Goal: Task Accomplishment & Management: Manage account settings

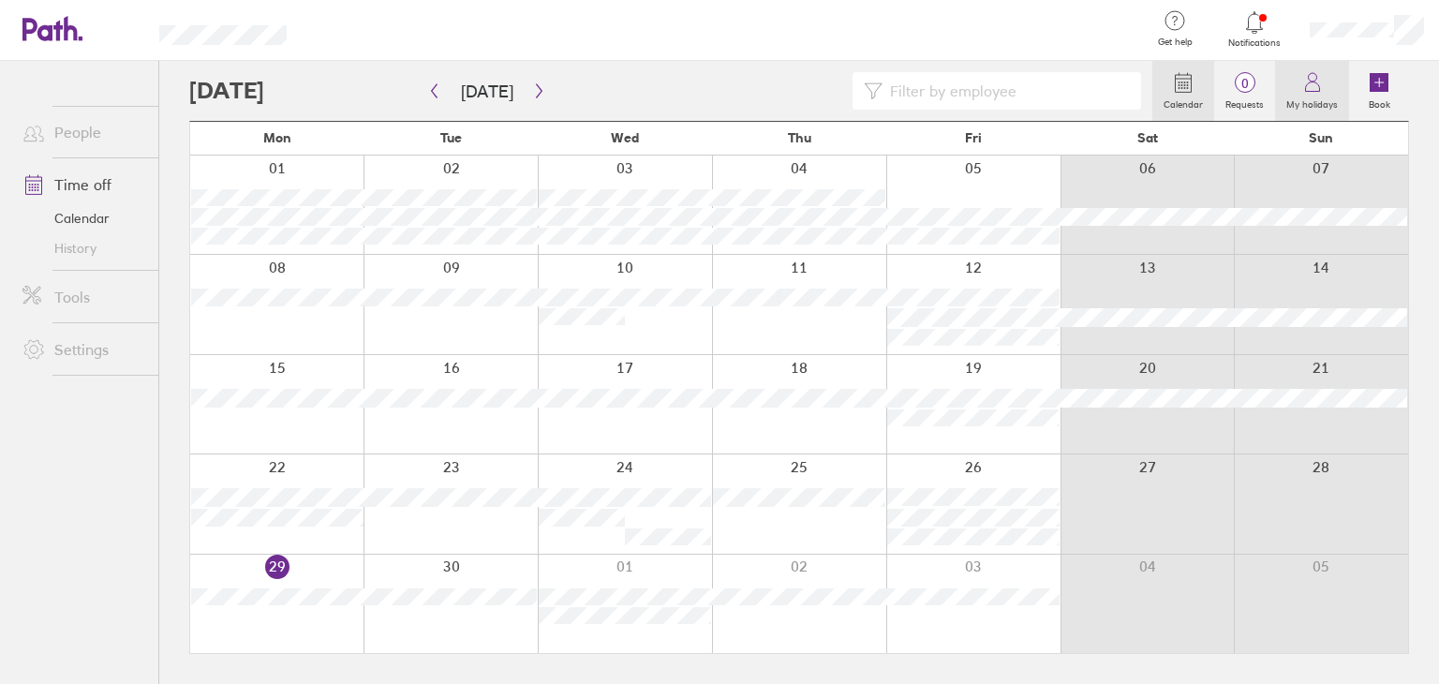
click at [1306, 92] on icon at bounding box center [1312, 82] width 22 height 22
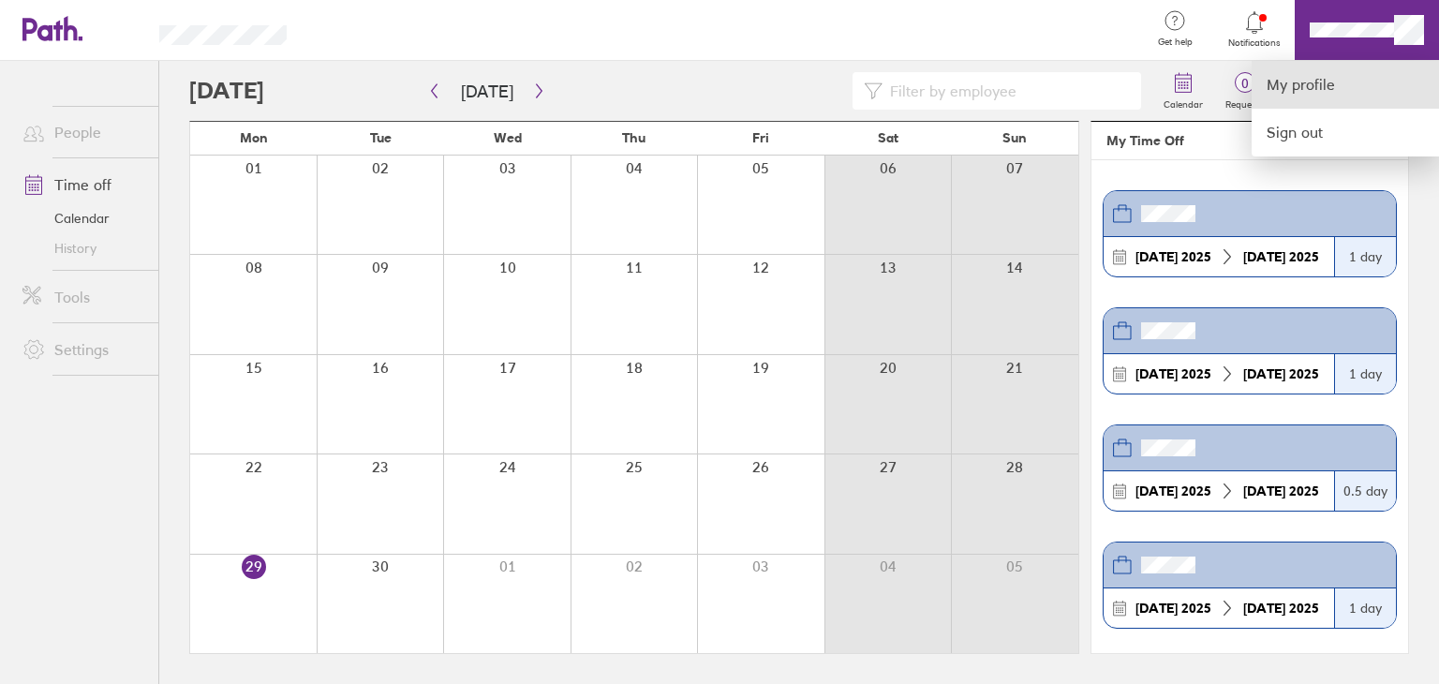
click at [1296, 84] on link "My profile" at bounding box center [1344, 85] width 187 height 48
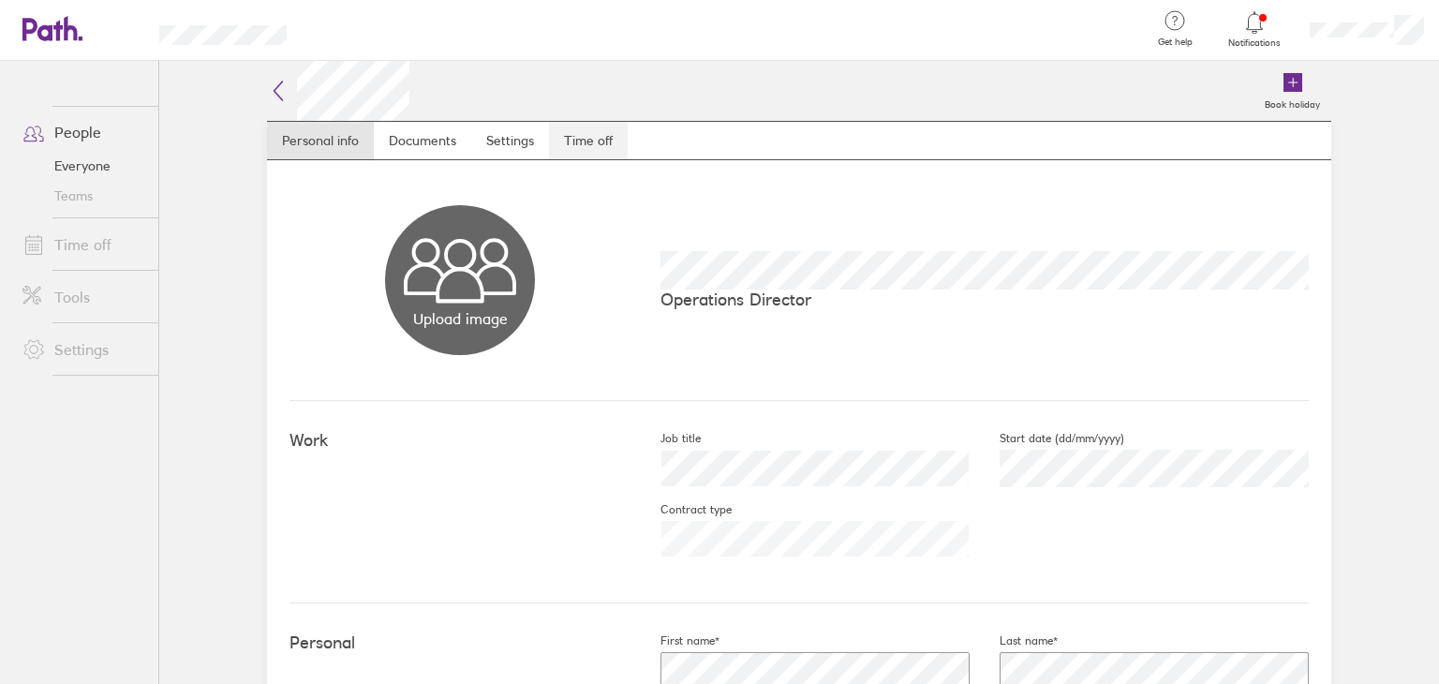
click at [577, 141] on link "Time off" at bounding box center [588, 140] width 79 height 37
